Goal: Information Seeking & Learning: Find specific fact

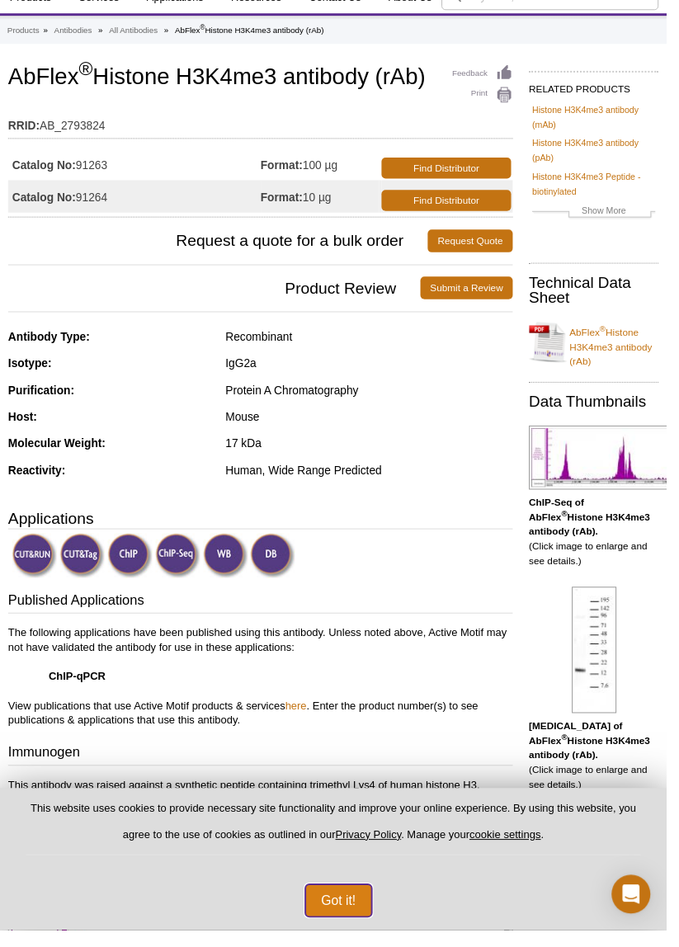
click at [340, 934] on button "Got it!" at bounding box center [345, 917] width 69 height 33
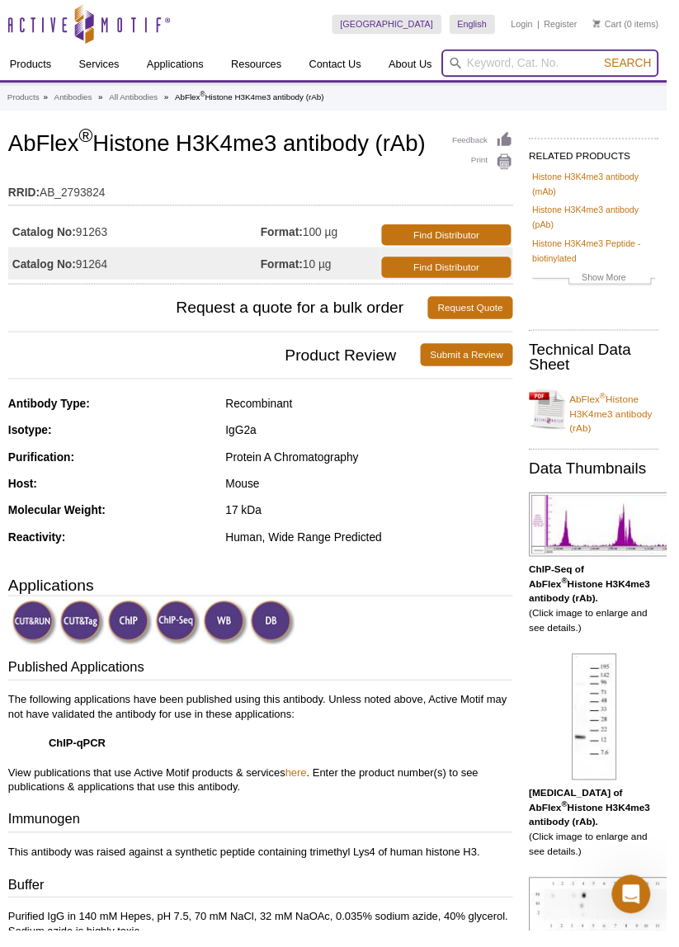
click at [547, 62] on input "search" at bounding box center [560, 64] width 221 height 28
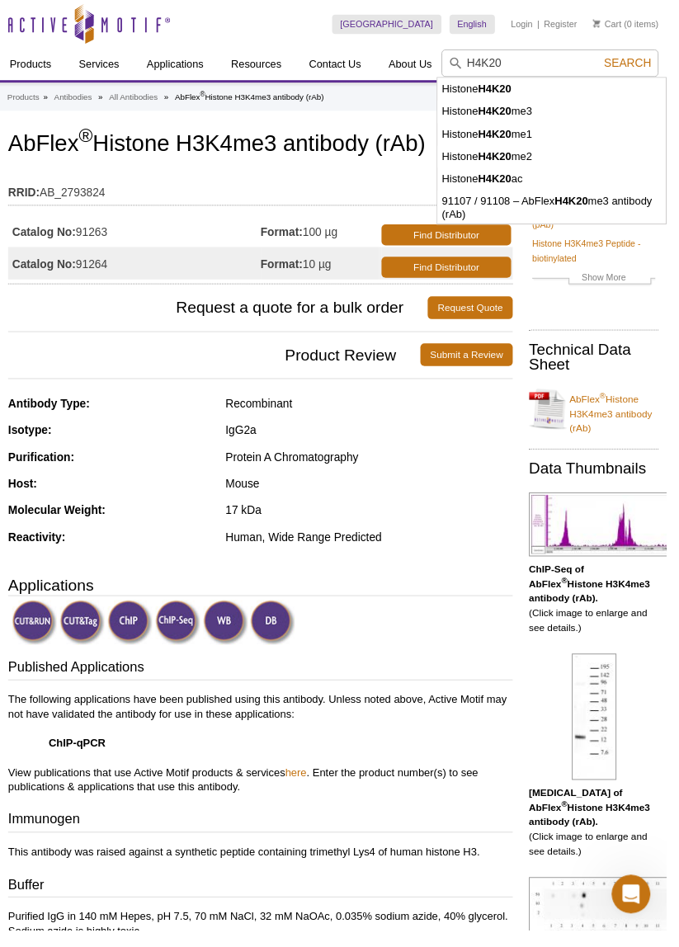
click at [461, 111] on li "Histone H4K20 me3" at bounding box center [562, 113] width 233 height 23
type input "Histone H4K20me3"
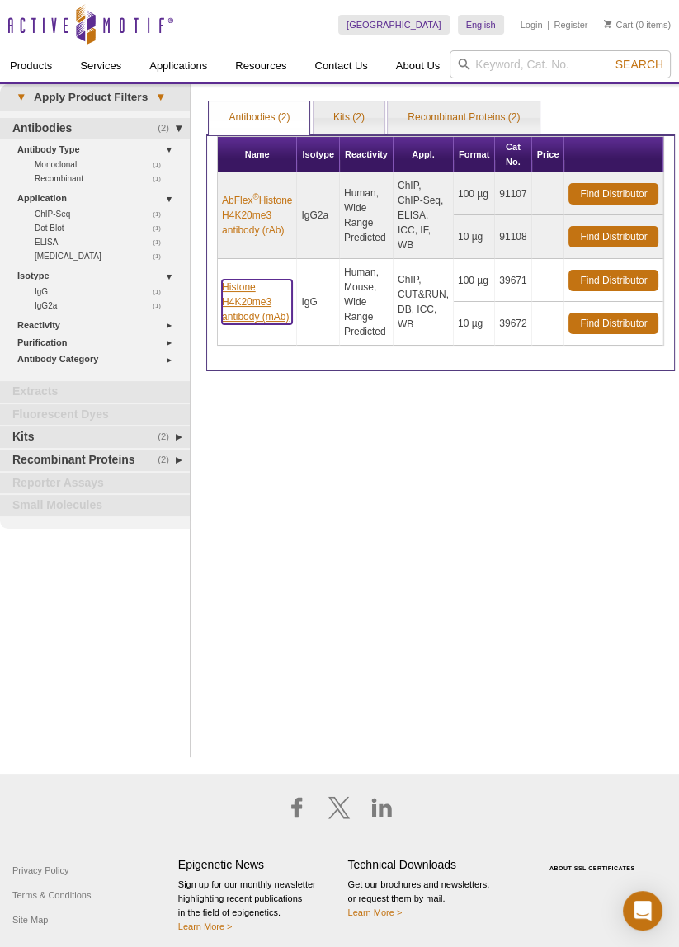
click at [253, 302] on link "Histone H4K20me3 antibody (mAb)" at bounding box center [257, 302] width 70 height 45
